Goal: Task Accomplishment & Management: Manage account settings

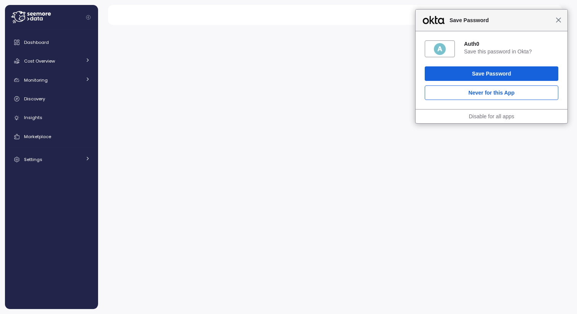
click at [559, 22] on span "Close" at bounding box center [559, 20] width 6 height 6
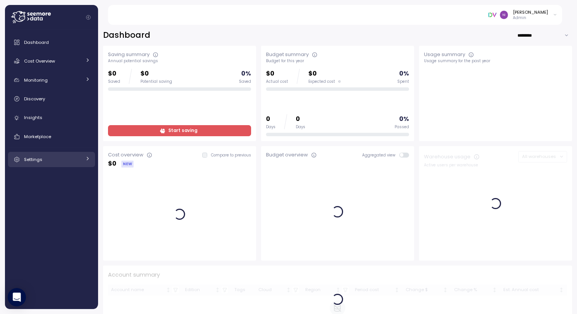
click at [44, 163] on link "Settings" at bounding box center [51, 159] width 87 height 15
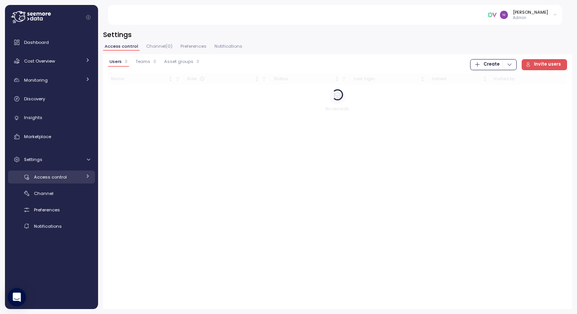
click at [45, 179] on span "Access control" at bounding box center [50, 177] width 33 height 6
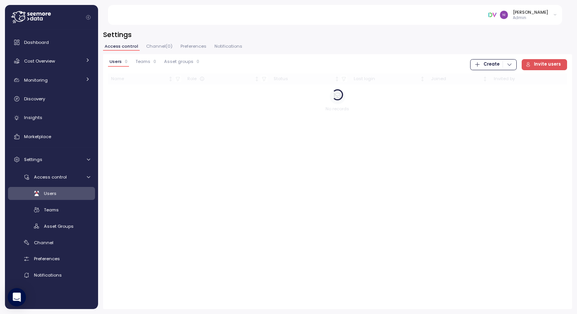
click at [46, 194] on span "Users" at bounding box center [50, 194] width 13 height 6
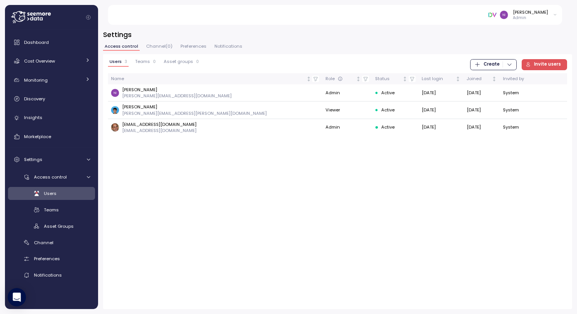
click at [536, 61] on span "Invite users" at bounding box center [544, 65] width 36 height 10
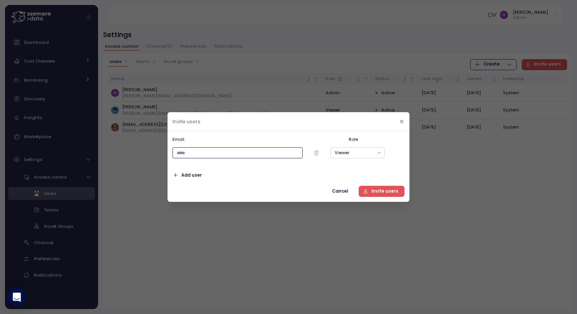
click at [221, 155] on input "email" at bounding box center [238, 152] width 130 height 11
paste input "**********"
type input "**********"
click at [280, 137] on p "Email" at bounding box center [259, 139] width 173 height 6
click at [194, 174] on span "Add user" at bounding box center [191, 175] width 21 height 10
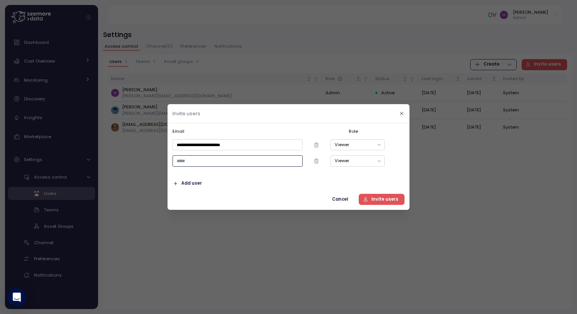
paste input "**********"
type input "**********"
click at [381, 200] on span "Invite users" at bounding box center [384, 199] width 27 height 10
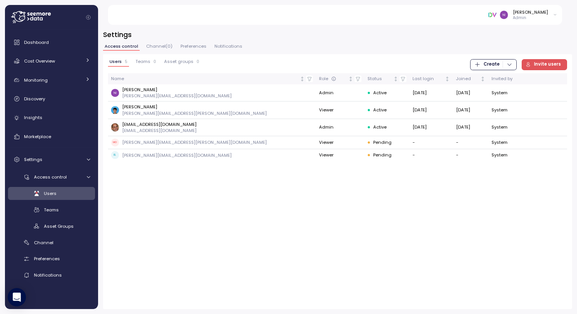
click at [141, 63] on span "Teams" at bounding box center [143, 62] width 15 height 4
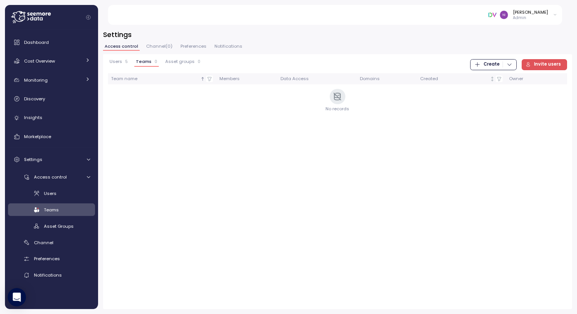
click at [503, 65] on div "button" at bounding box center [503, 64] width 0 height 6
click at [492, 79] on div "Team" at bounding box center [501, 80] width 27 height 7
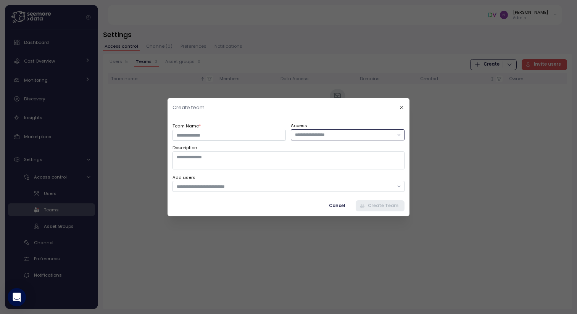
click at [302, 139] on div at bounding box center [347, 134] width 113 height 11
click at [246, 137] on input "Team Name *" at bounding box center [229, 134] width 113 height 11
click at [246, 187] on input "text" at bounding box center [285, 186] width 217 height 7
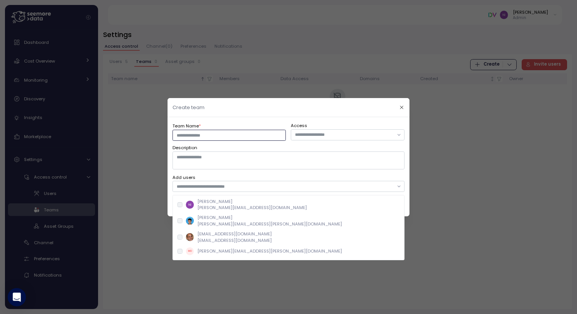
click at [196, 139] on input "Team Name *" at bounding box center [229, 134] width 113 height 11
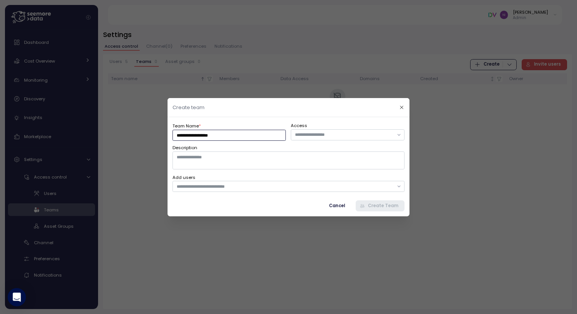
type input "**********"
click at [242, 121] on div "**********" at bounding box center [289, 166] width 242 height 99
click at [251, 191] on div at bounding box center [289, 186] width 232 height 11
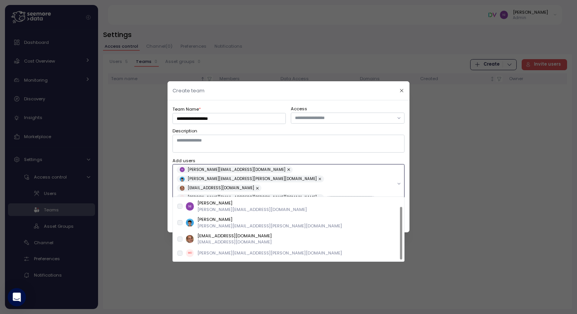
scroll to position [10, 0]
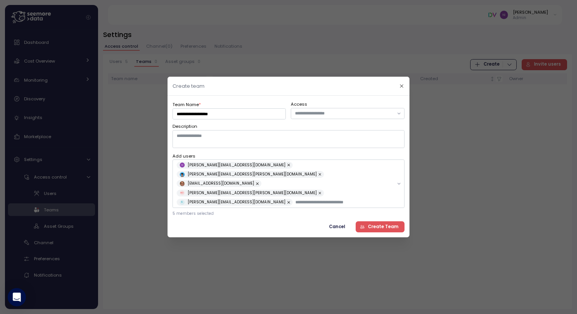
click at [323, 160] on div "**********" at bounding box center [289, 167] width 232 height 132
click at [369, 222] on span "Create Team" at bounding box center [379, 227] width 39 height 10
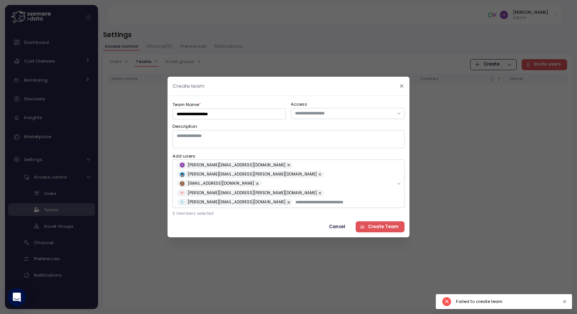
click at [369, 222] on span "Create Team" at bounding box center [379, 227] width 39 height 10
click at [399, 89] on icon "button" at bounding box center [401, 86] width 5 height 5
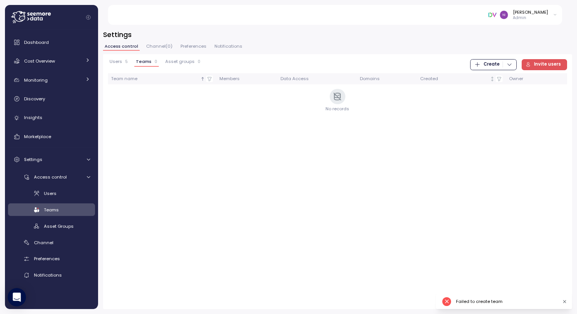
click at [122, 63] on div "Users 5" at bounding box center [119, 61] width 18 height 5
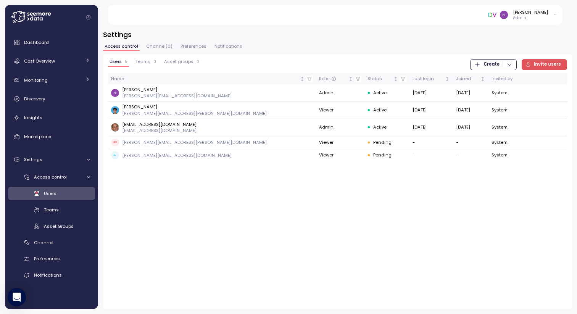
click at [147, 63] on span "Teams" at bounding box center [143, 62] width 15 height 4
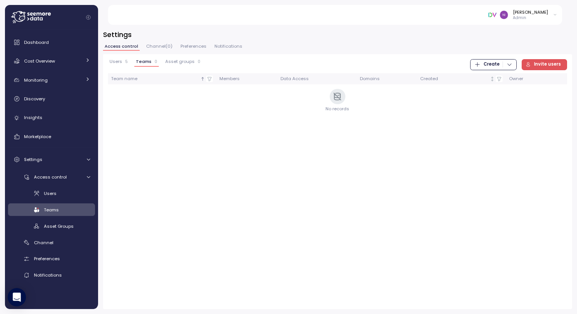
click at [488, 69] on span "Create" at bounding box center [492, 65] width 16 height 10
click at [488, 77] on div "Team" at bounding box center [501, 80] width 27 height 7
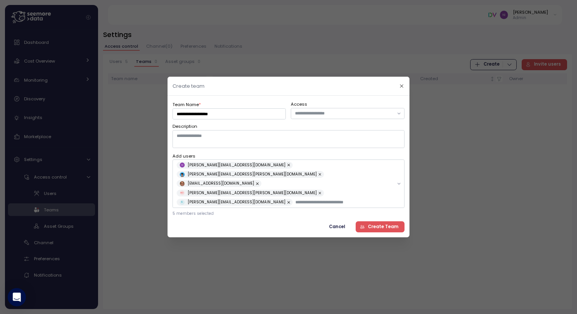
click at [286, 199] on button "button" at bounding box center [290, 202] width 8 height 7
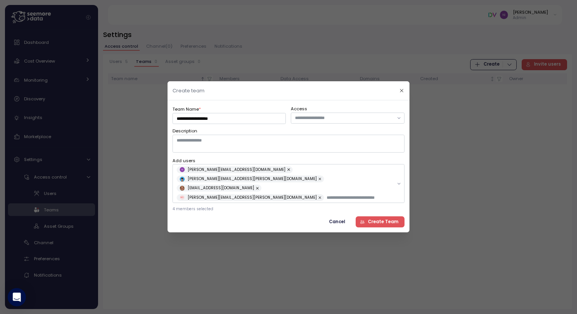
click at [325, 194] on button "button" at bounding box center [321, 197] width 8 height 7
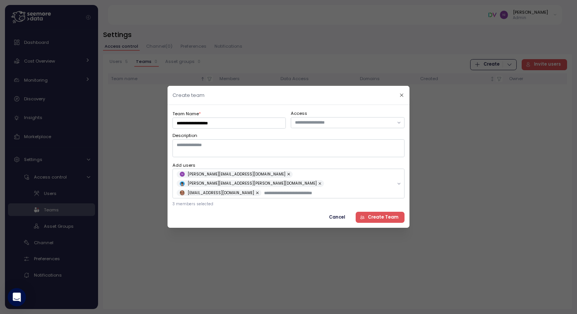
click at [376, 215] on span "Create Team" at bounding box center [383, 217] width 31 height 10
click at [232, 129] on input "**********" at bounding box center [229, 123] width 113 height 11
click at [199, 129] on input "**********" at bounding box center [229, 123] width 113 height 11
drag, startPoint x: 199, startPoint y: 129, endPoint x: 236, endPoint y: 128, distance: 37.0
click at [236, 128] on input "**********" at bounding box center [229, 123] width 113 height 11
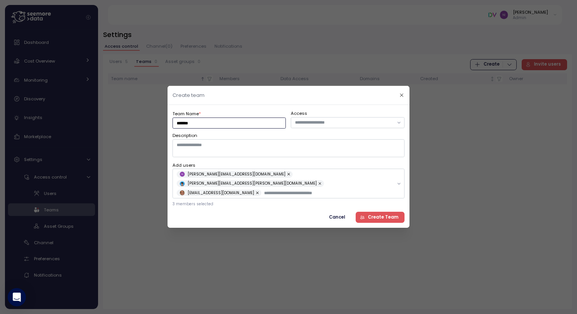
type input "*******"
click at [373, 212] on span "Create Team" at bounding box center [383, 217] width 31 height 10
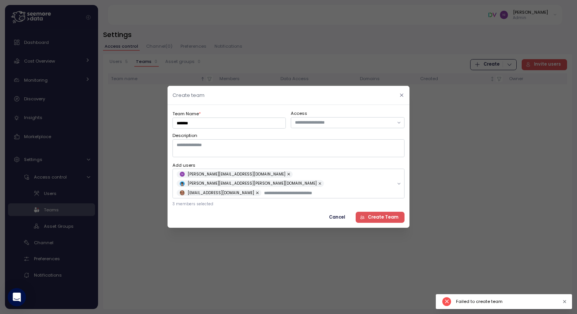
click at [402, 98] on icon "button" at bounding box center [401, 95] width 5 height 5
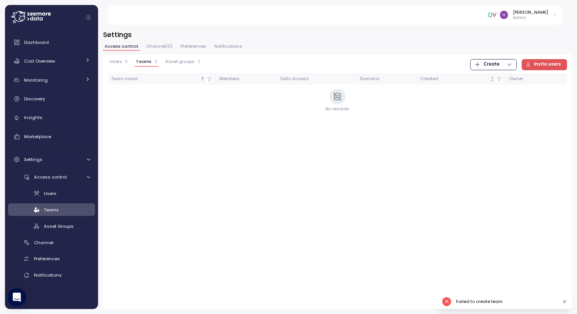
click at [113, 61] on span "Users" at bounding box center [116, 62] width 13 height 4
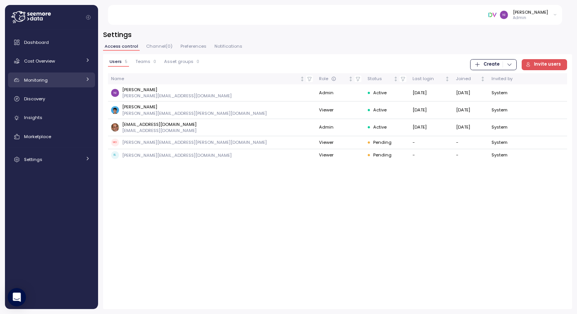
click at [45, 85] on link "Monitoring" at bounding box center [51, 80] width 87 height 15
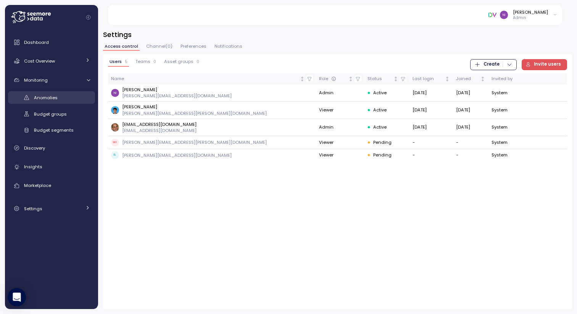
click at [42, 97] on span "Anomalies" at bounding box center [46, 98] width 24 height 6
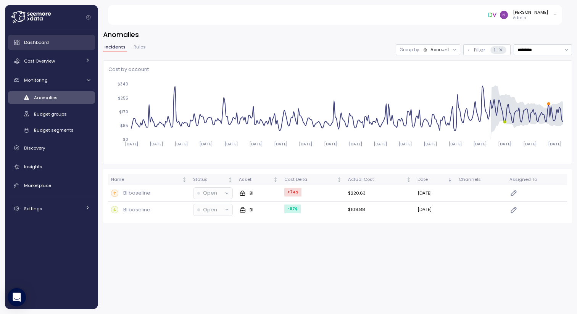
click at [43, 43] on span "Dashboard" at bounding box center [36, 42] width 25 height 6
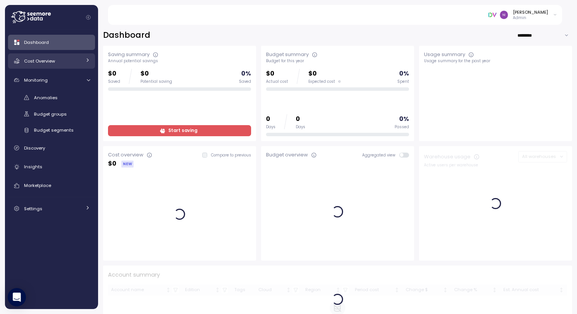
click at [42, 61] on span "Cost Overview" at bounding box center [39, 61] width 31 height 6
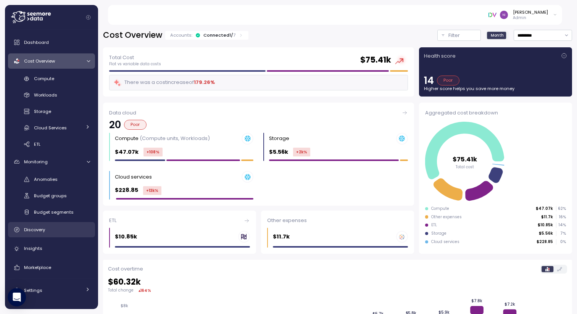
click at [32, 230] on span "Discovery" at bounding box center [34, 230] width 21 height 6
click at [32, 248] on span "Insights" at bounding box center [33, 249] width 18 height 6
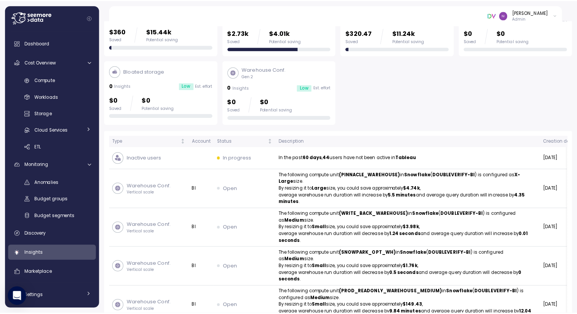
scroll to position [142, 0]
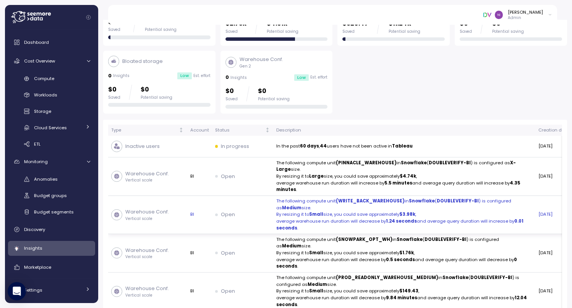
click at [323, 214] on p "By resizing it to Small size, you could save approximately $3.98k ," at bounding box center [404, 215] width 256 height 7
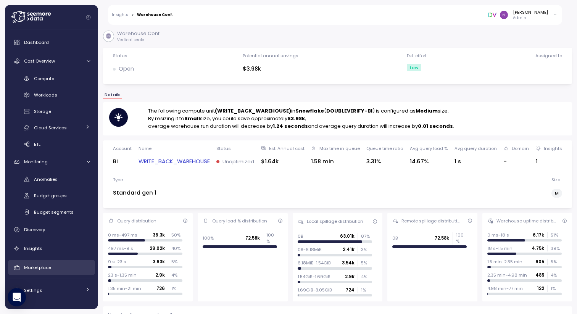
click at [33, 267] on span "Marketplace" at bounding box center [37, 268] width 27 height 6
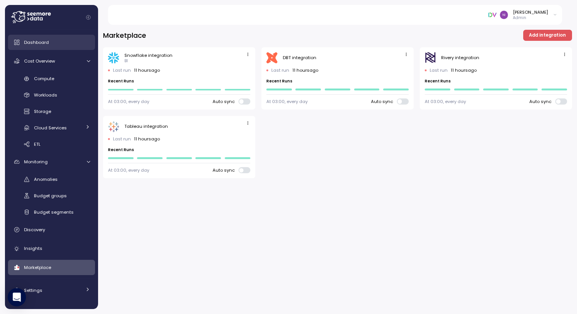
click at [32, 47] on link "Dashboard" at bounding box center [51, 42] width 87 height 15
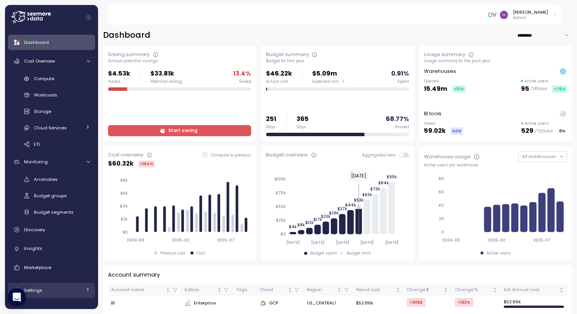
click at [45, 291] on div "Settings" at bounding box center [52, 291] width 57 height 8
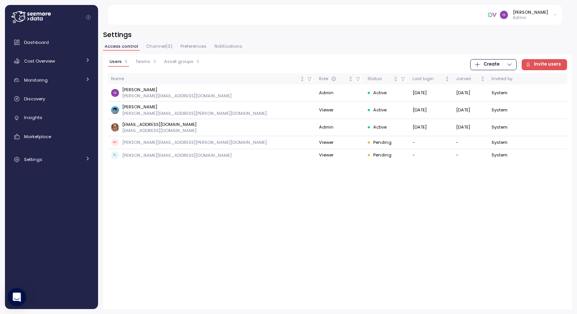
click at [35, 15] on icon at bounding box center [31, 17] width 40 height 12
click at [41, 94] on link "Discovery" at bounding box center [51, 98] width 87 height 15
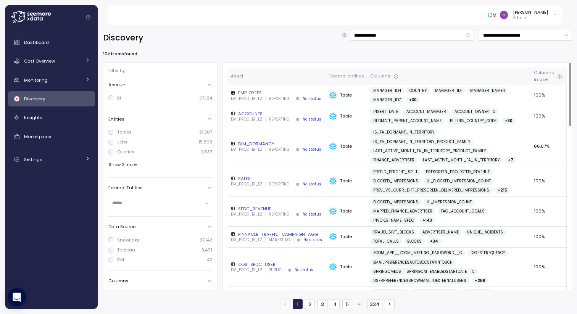
click at [390, 162] on span "FINANCE_ADVERTISER" at bounding box center [393, 160] width 41 height 7
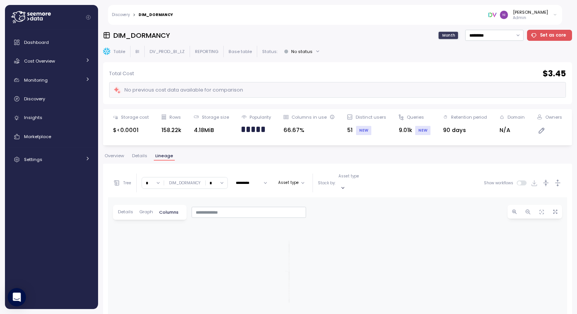
click at [141, 210] on span "Graph" at bounding box center [146, 212] width 14 height 4
click at [43, 162] on div "Settings" at bounding box center [52, 160] width 57 height 8
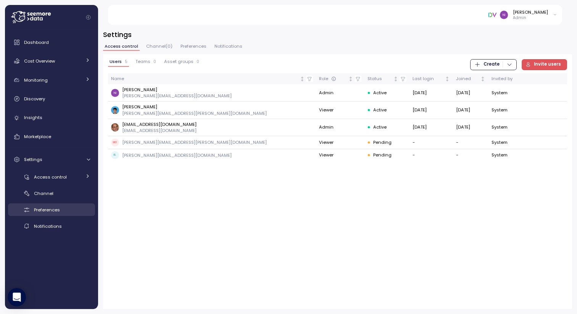
click at [51, 210] on span "Preferences" at bounding box center [47, 210] width 26 height 6
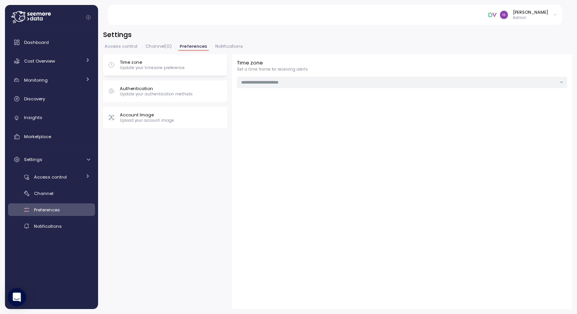
type input "******"
click at [149, 116] on p "Account Image" at bounding box center [147, 115] width 54 height 6
click at [261, 97] on span "Upload image" at bounding box center [259, 94] width 32 height 10
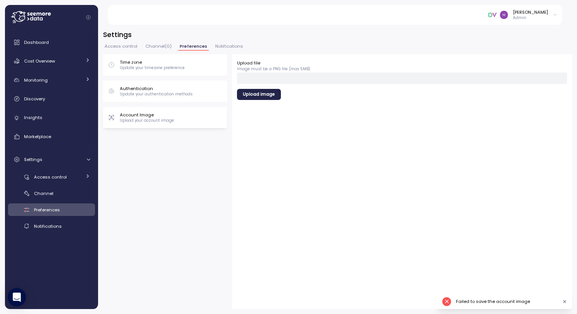
click at [301, 168] on div "Upload file Image must be a PNG file (max 5MB) Upload image" at bounding box center [402, 181] width 340 height 255
click at [265, 94] on span "Upload image" at bounding box center [259, 94] width 32 height 10
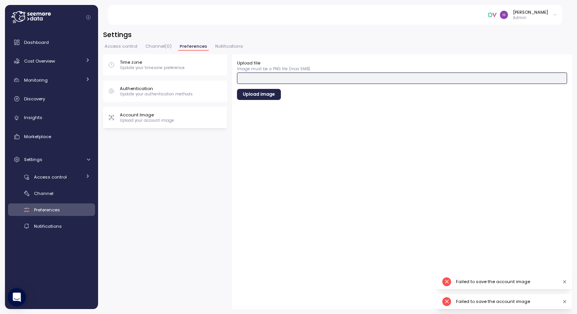
click at [283, 75] on button "Upload file" at bounding box center [402, 78] width 330 height 11
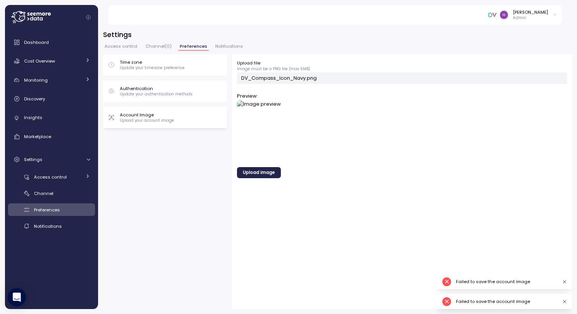
click at [263, 175] on span "Upload image" at bounding box center [259, 173] width 32 height 10
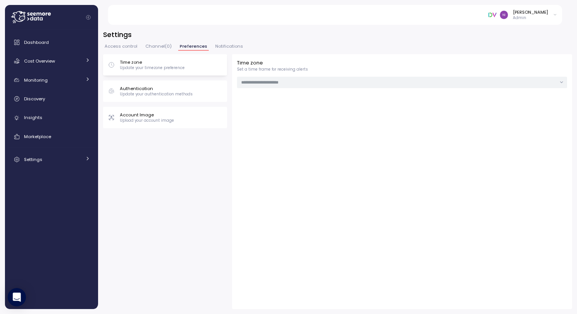
type input "******"
click at [35, 42] on span "Dashboard" at bounding box center [36, 42] width 25 height 6
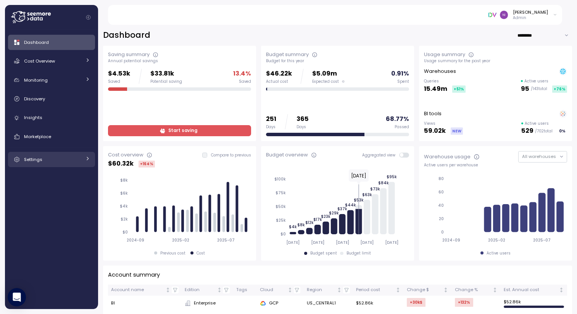
click at [38, 162] on span "Settings" at bounding box center [33, 160] width 18 height 6
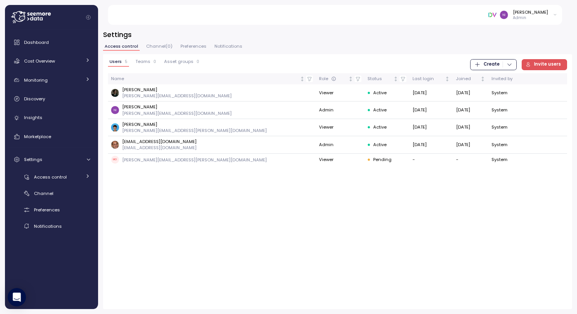
click at [508, 18] on img at bounding box center [504, 15] width 8 height 8
click at [536, 18] on p "Admin" at bounding box center [530, 17] width 35 height 5
click at [551, 14] on div "Nikunj Gada Admin" at bounding box center [523, 14] width 69 height 11
click at [34, 39] on div "Dashboard" at bounding box center [57, 43] width 66 height 8
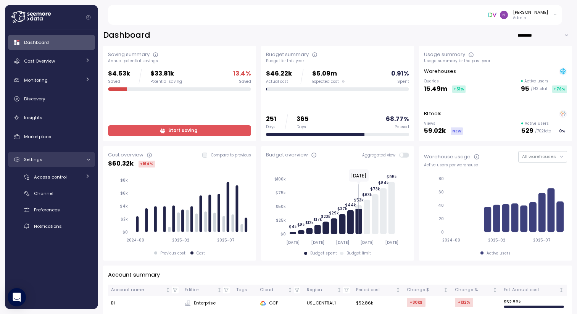
click at [39, 160] on span "Settings" at bounding box center [33, 160] width 18 height 6
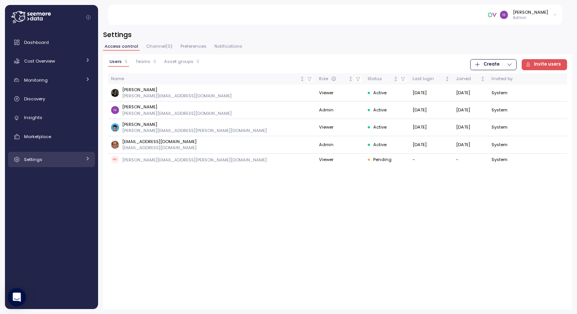
click at [39, 160] on span "Settings" at bounding box center [33, 160] width 18 height 6
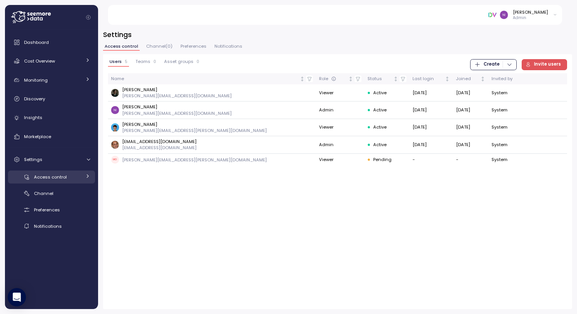
click at [47, 178] on span "Access control" at bounding box center [50, 177] width 33 height 6
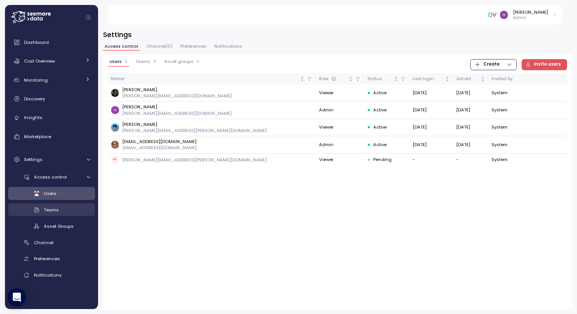
click at [50, 209] on span "Teams" at bounding box center [51, 210] width 15 height 6
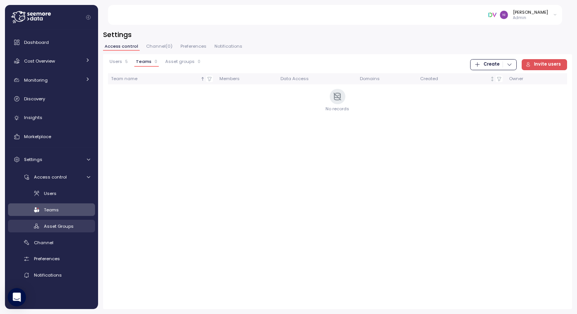
click at [59, 228] on span "Asset Groups" at bounding box center [59, 226] width 30 height 6
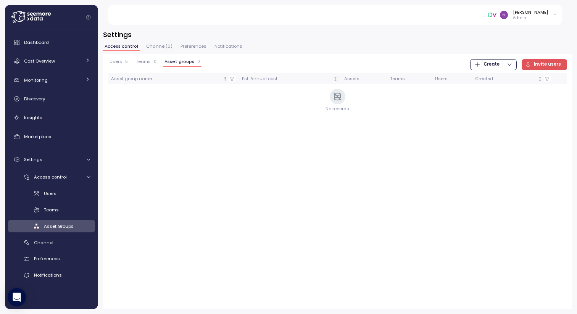
click at [123, 63] on div "Users 5" at bounding box center [119, 61] width 18 height 5
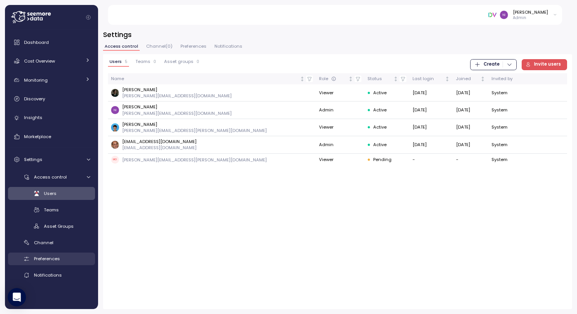
click at [46, 258] on span "Preferences" at bounding box center [47, 259] width 26 height 6
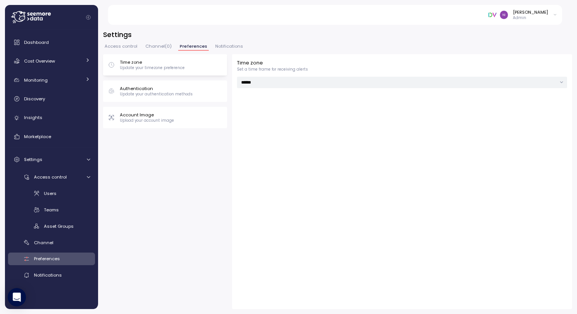
click at [158, 116] on p "Account Image" at bounding box center [147, 115] width 54 height 6
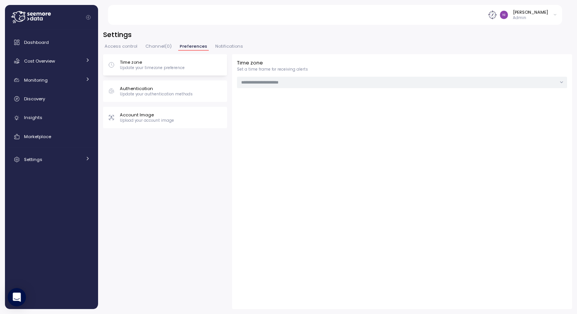
type input "******"
click at [497, 15] on img at bounding box center [493, 15] width 8 height 8
click at [418, 47] on div "Access control Channel ( 0 ) Preferences Notifications" at bounding box center [337, 49] width 469 height 10
click at [56, 40] on div "Dashboard" at bounding box center [57, 43] width 66 height 8
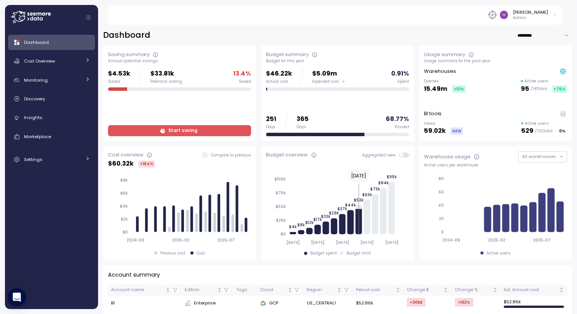
click at [34, 42] on span "Dashboard" at bounding box center [36, 42] width 25 height 6
click at [88, 20] on div at bounding box center [54, 17] width 87 height 25
click at [88, 17] on icon "Collapse navigation" at bounding box center [88, 17] width 4 height 4
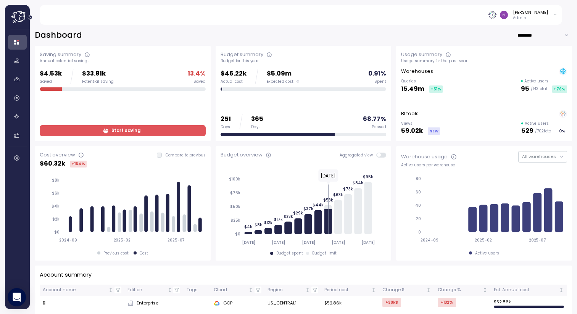
click at [28, 16] on icon "Expand navigation" at bounding box center [30, 17] width 4 height 4
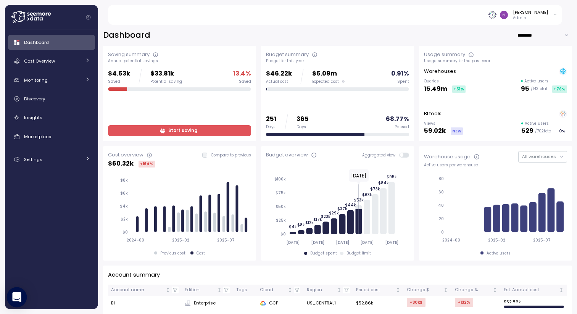
click at [17, 302] on div "Open Intercom Messenger" at bounding box center [17, 297] width 20 height 20
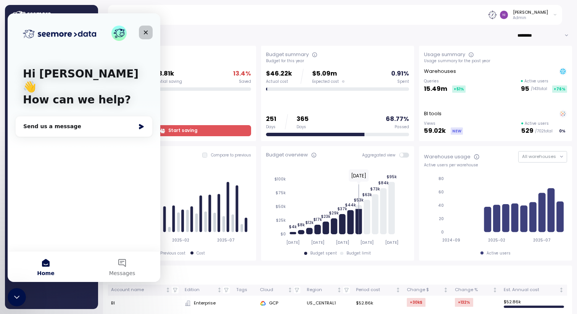
click at [143, 32] on icon "Close" at bounding box center [146, 32] width 6 height 6
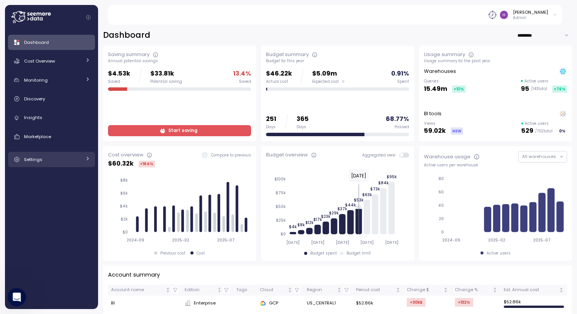
click at [46, 162] on div "Settings" at bounding box center [52, 160] width 57 height 8
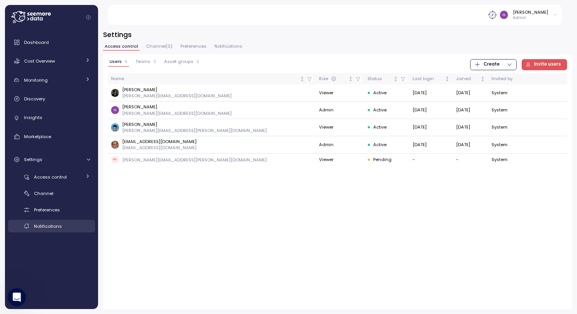
click at [39, 231] on link "Notifications" at bounding box center [51, 226] width 87 height 13
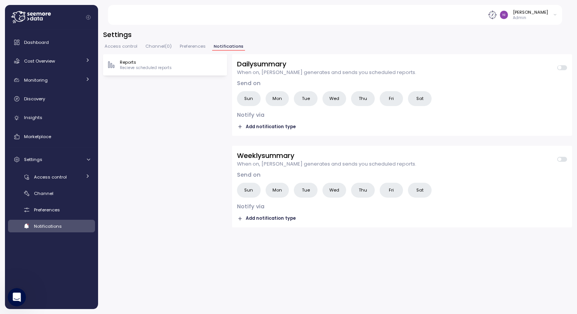
click at [190, 52] on div "Access control Channel ( 0 ) Preferences Notifications" at bounding box center [337, 49] width 469 height 10
click at [190, 43] on div "Settings Access control Channel ( 0 ) Preferences Notifications Reports Recieve…" at bounding box center [337, 169] width 469 height 279
click at [187, 47] on span "Preferences" at bounding box center [193, 46] width 26 height 4
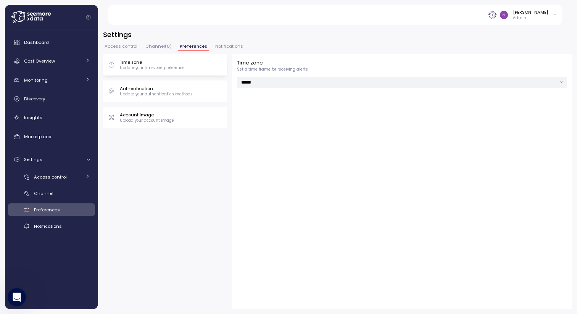
click at [125, 44] on span "Access control" at bounding box center [121, 46] width 33 height 4
